Goal: Task Accomplishment & Management: Use online tool/utility

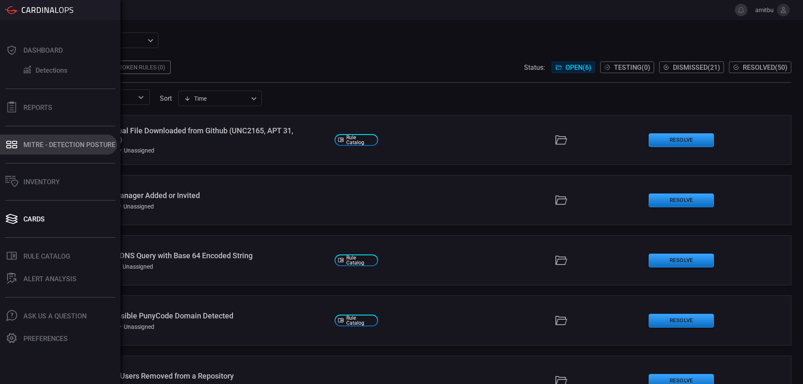
click at [36, 141] on button "MITRE - Detection Posture" at bounding box center [58, 145] width 117 height 20
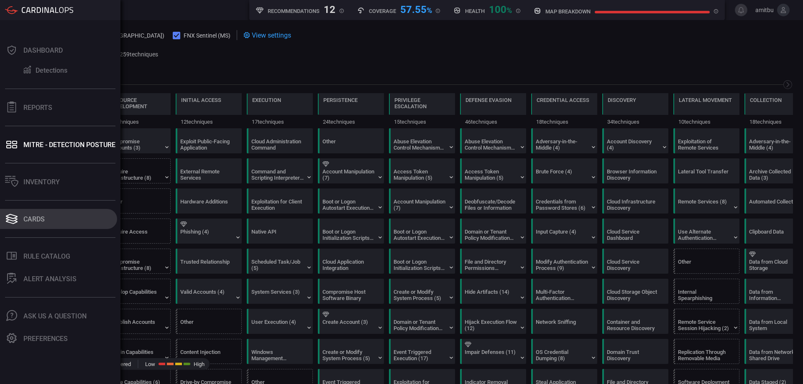
scroll to position [0, 110]
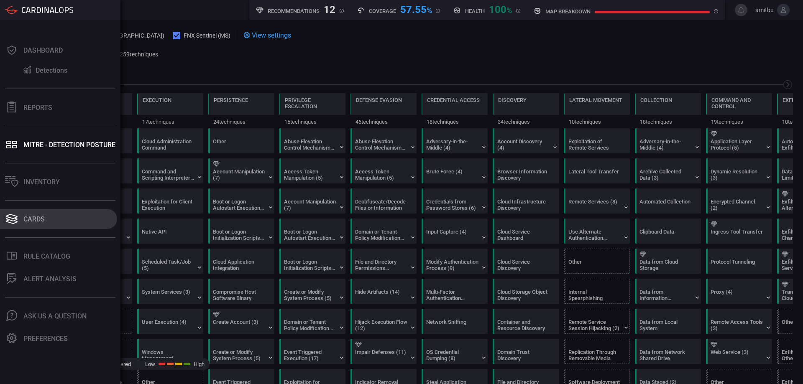
click at [36, 223] on button "Cards" at bounding box center [58, 219] width 117 height 20
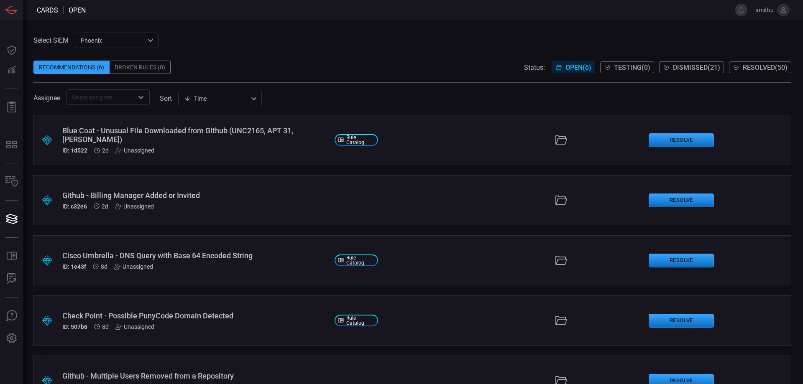
click at [254, 142] on div "Blue Coat - Unusual File Downloaded from Github (UNC2165, APT 31, Turla) ID: 1d…" at bounding box center [195, 140] width 266 height 28
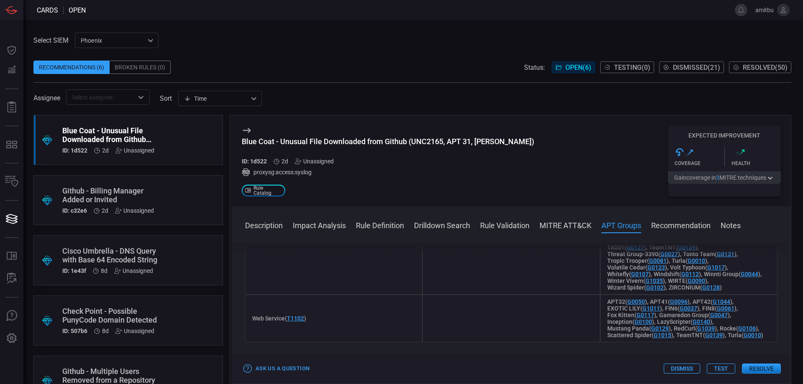
scroll to position [1240, 0]
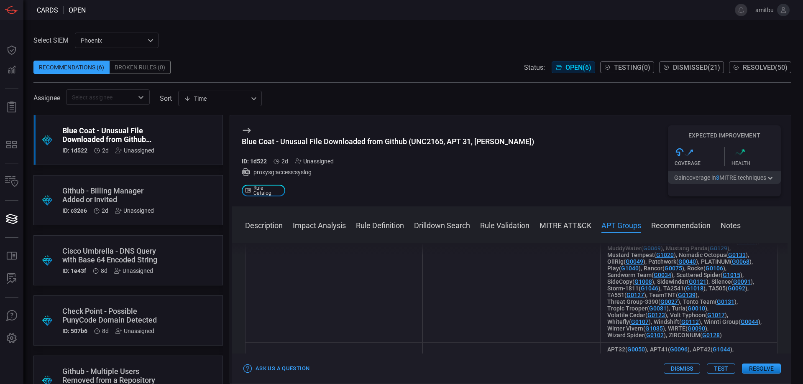
click at [676, 176] on button "Gain coverage in 3 MITRE technique s" at bounding box center [724, 178] width 113 height 13
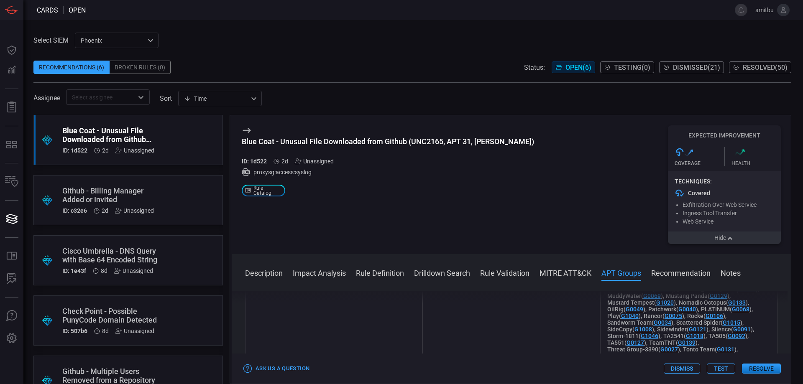
click at [687, 371] on button "Dismiss" at bounding box center [682, 369] width 36 height 10
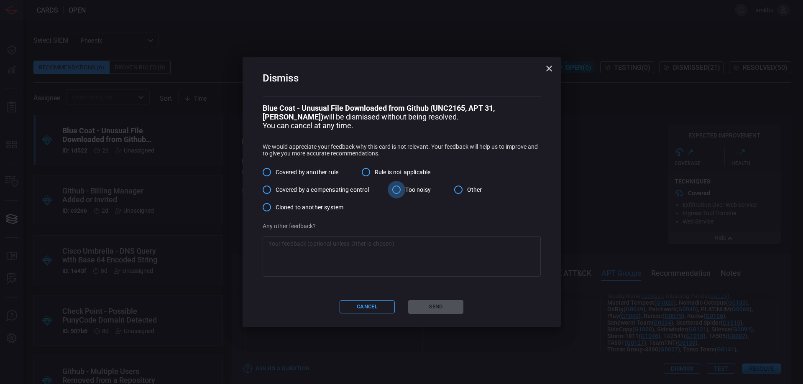
click at [402, 187] on input "Too noisy" at bounding box center [397, 190] width 18 height 18
click at [446, 308] on button "Send" at bounding box center [435, 307] width 55 height 14
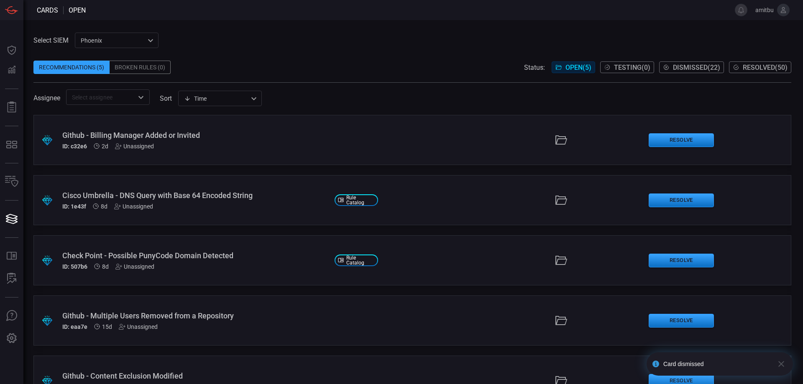
click at [118, 138] on div "Github - Billing Manager Added or Invited" at bounding box center [195, 135] width 266 height 9
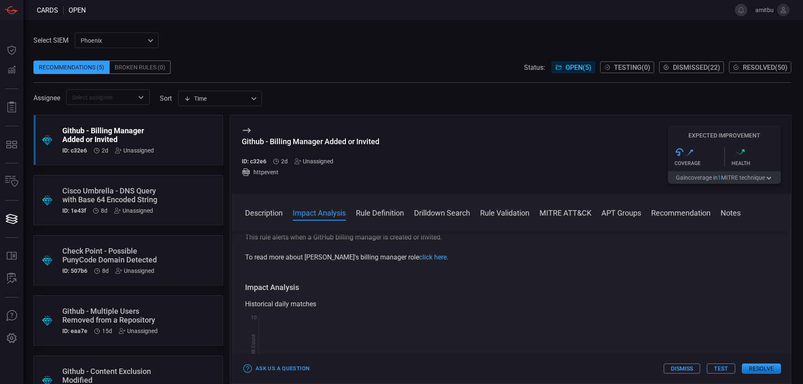
scroll to position [191, 0]
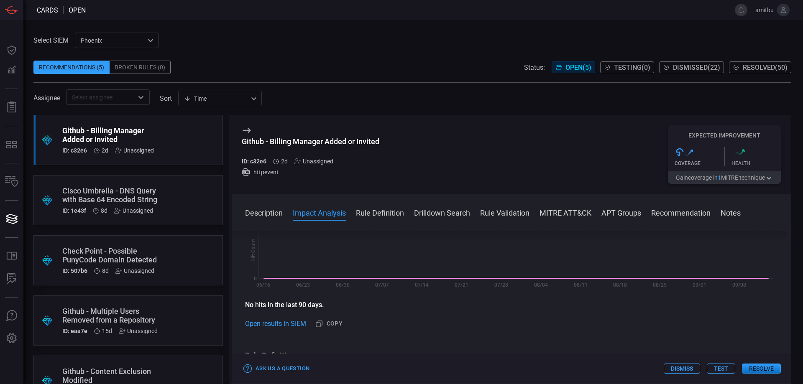
click at [687, 370] on button "Dismiss" at bounding box center [682, 369] width 36 height 10
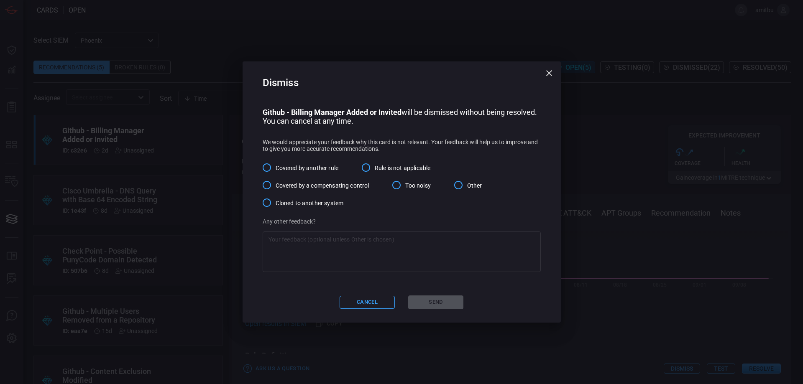
click at [460, 191] on input "Other" at bounding box center [459, 186] width 18 height 18
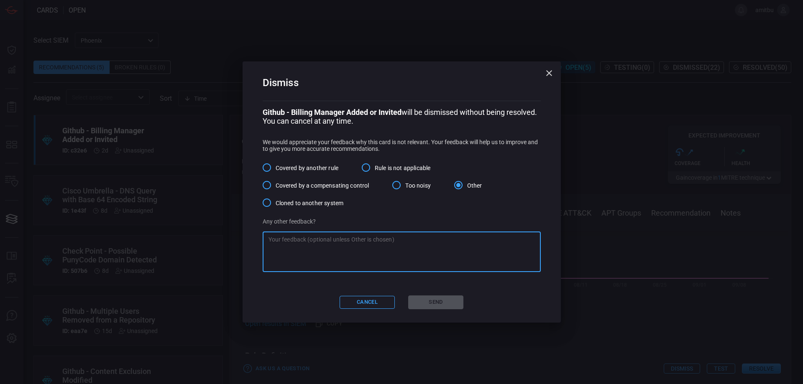
click at [444, 249] on textarea at bounding box center [402, 252] width 266 height 33
type textarea "no need"
click at [433, 308] on button "Send" at bounding box center [435, 303] width 55 height 14
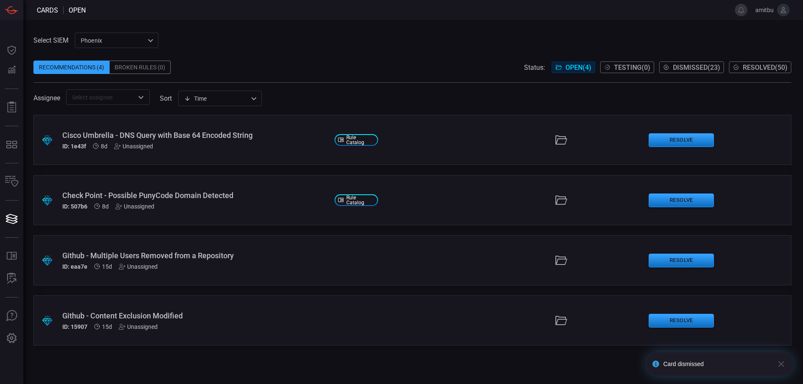
click at [210, 149] on div "ID: 1e43f 8d Unassigned" at bounding box center [195, 146] width 266 height 7
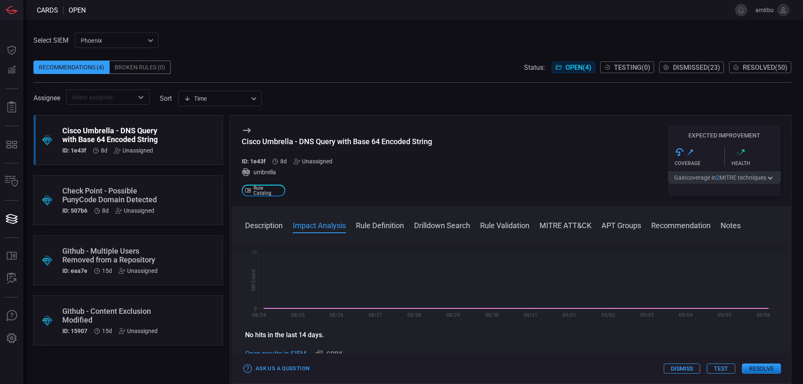
scroll to position [191, 0]
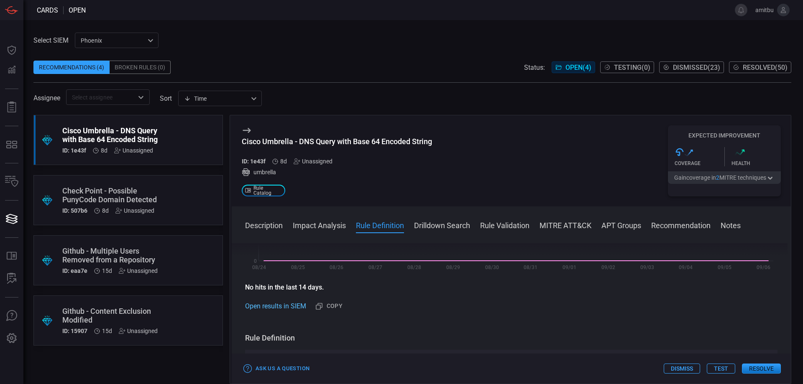
click at [262, 304] on link "Open results in SIEM" at bounding box center [275, 307] width 61 height 10
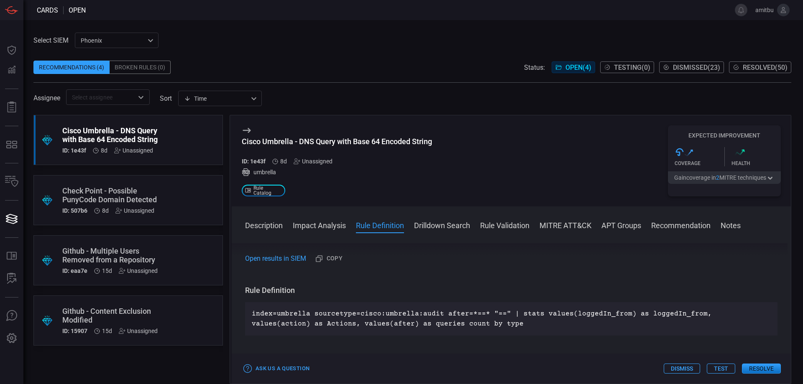
click at [742, 187] on div "Expected Improvement .st0{fill:url(#Path_29490_00000117647961598309353970000014…" at bounding box center [724, 161] width 113 height 71
click at [738, 179] on button "Gain coverage in 2 MITRE technique s" at bounding box center [724, 178] width 113 height 13
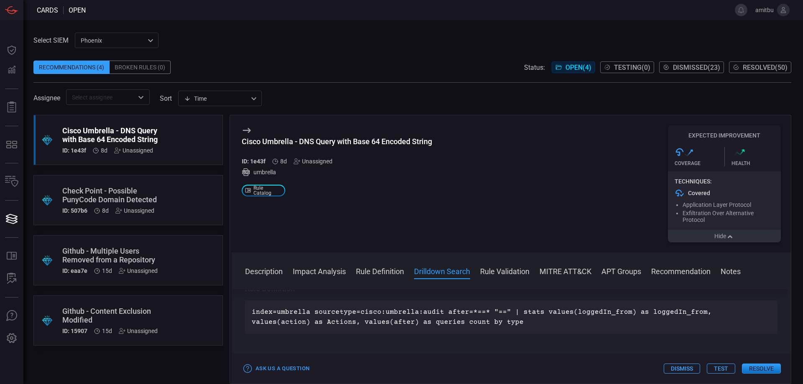
scroll to position [334, 0]
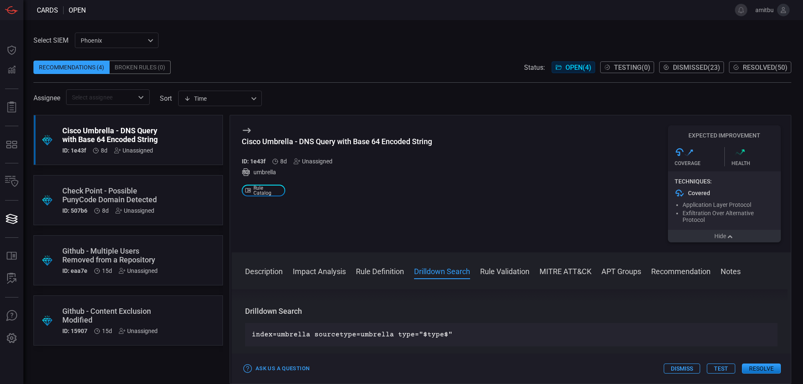
click at [110, 356] on div ".suggested_cards_icon{fill:url(#suggested_cards_icon);} Cisco Umbrella - DNS Qu…" at bounding box center [128, 249] width 190 height 269
